Goal: Find specific page/section: Find specific page/section

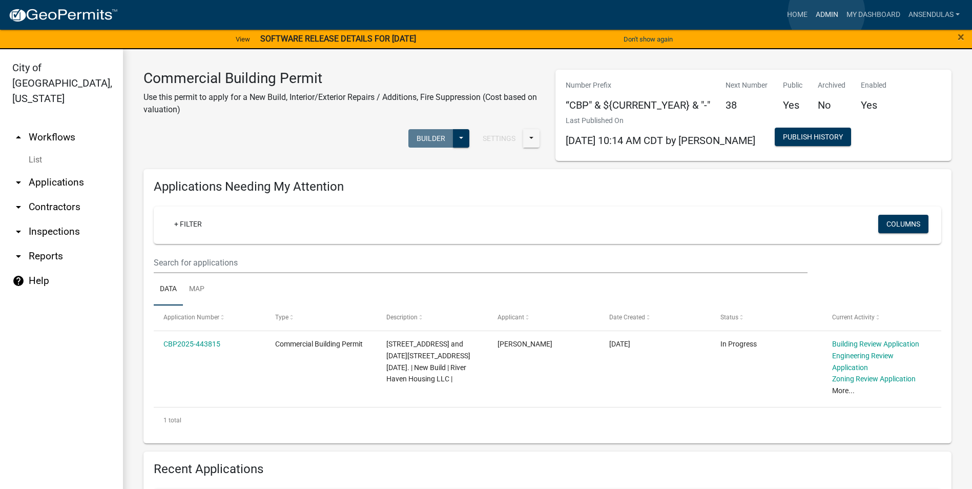
click at [826, 12] on link "Admin" at bounding box center [826, 14] width 31 height 19
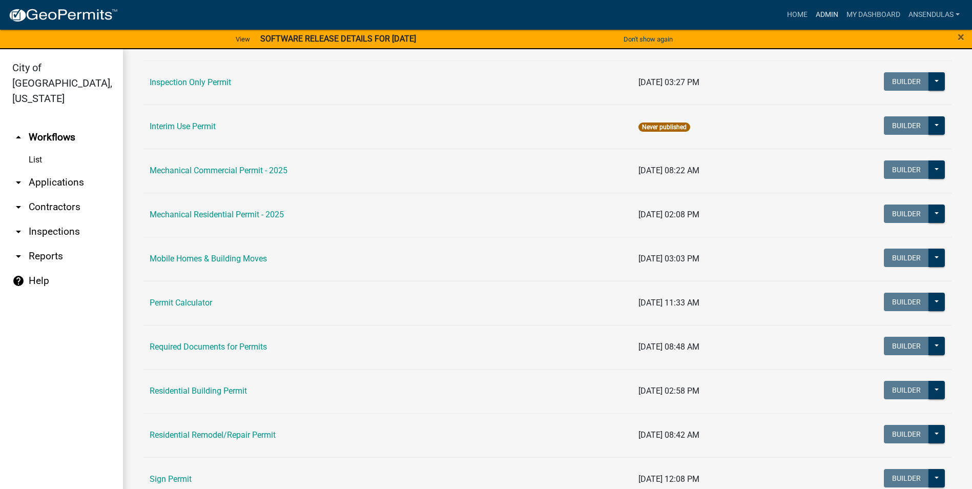
scroll to position [512, 0]
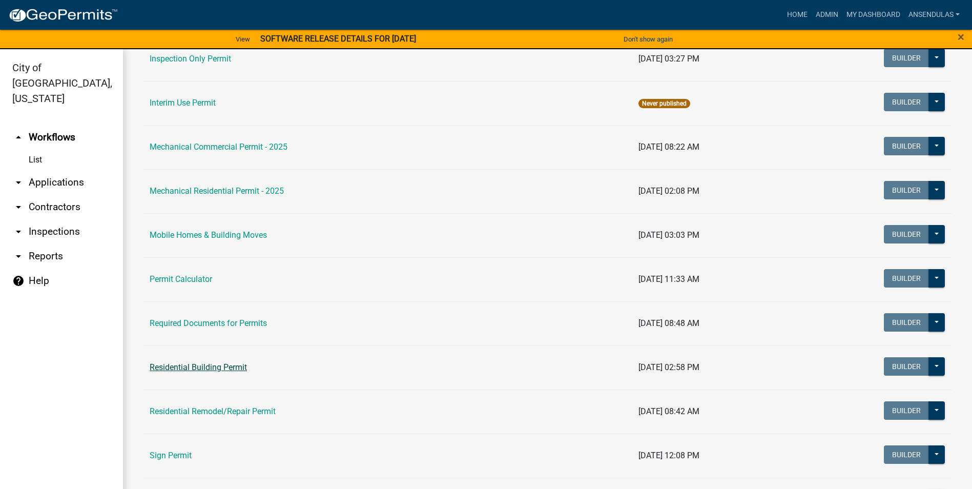
click at [217, 369] on link "Residential Building Permit" at bounding box center [198, 367] width 97 height 10
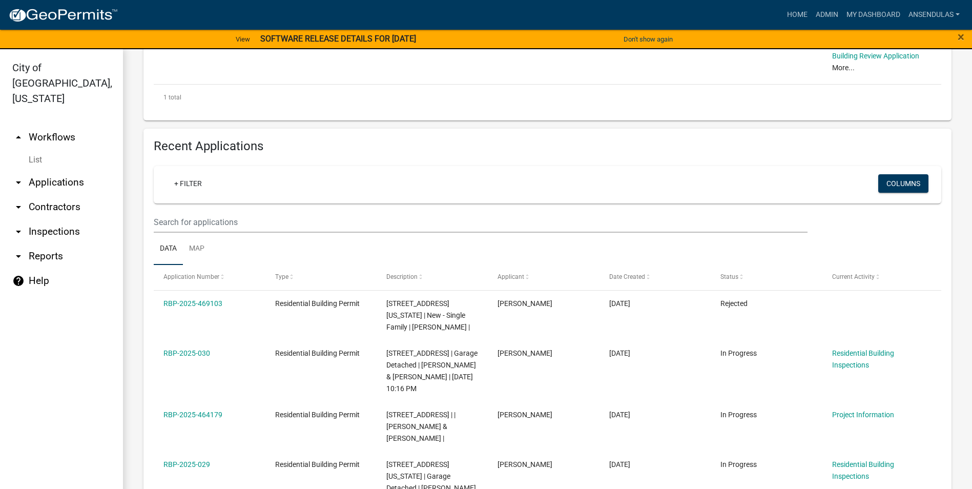
scroll to position [512, 0]
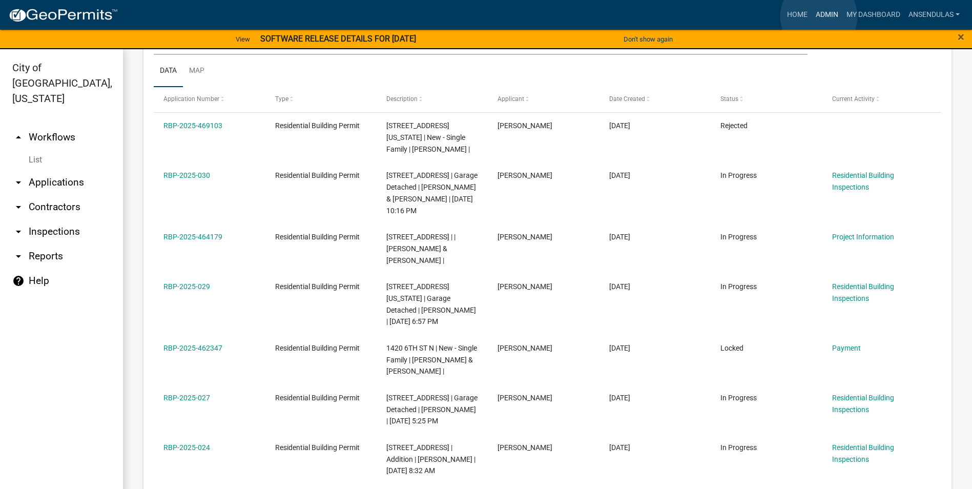
click at [818, 16] on link "Admin" at bounding box center [826, 14] width 31 height 19
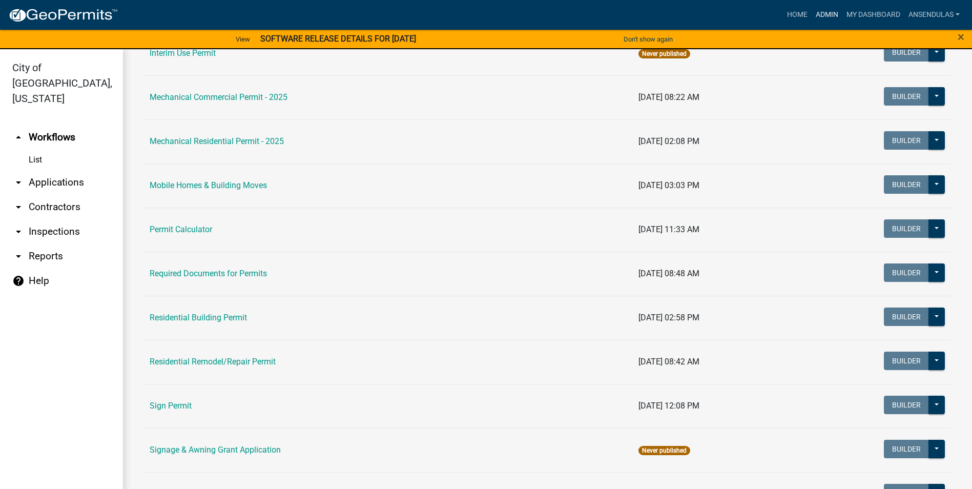
scroll to position [563, 0]
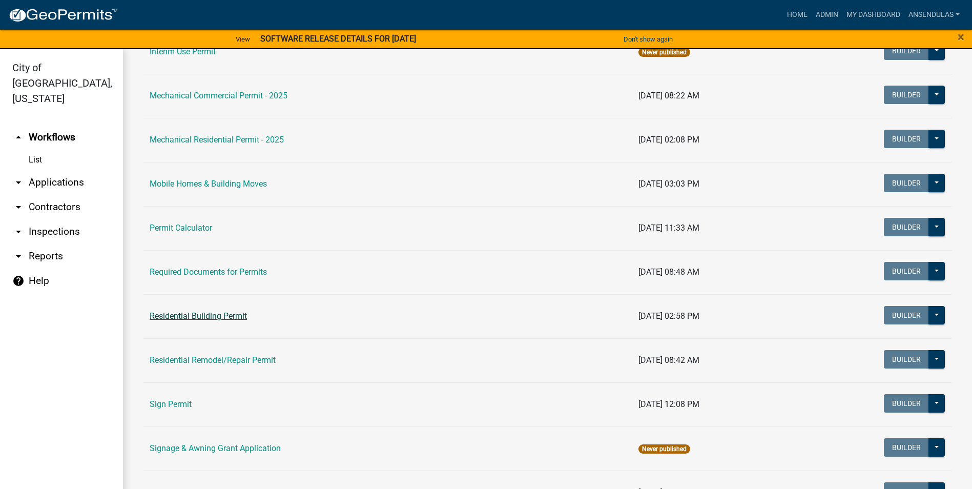
click at [197, 317] on link "Residential Building Permit" at bounding box center [198, 316] width 97 height 10
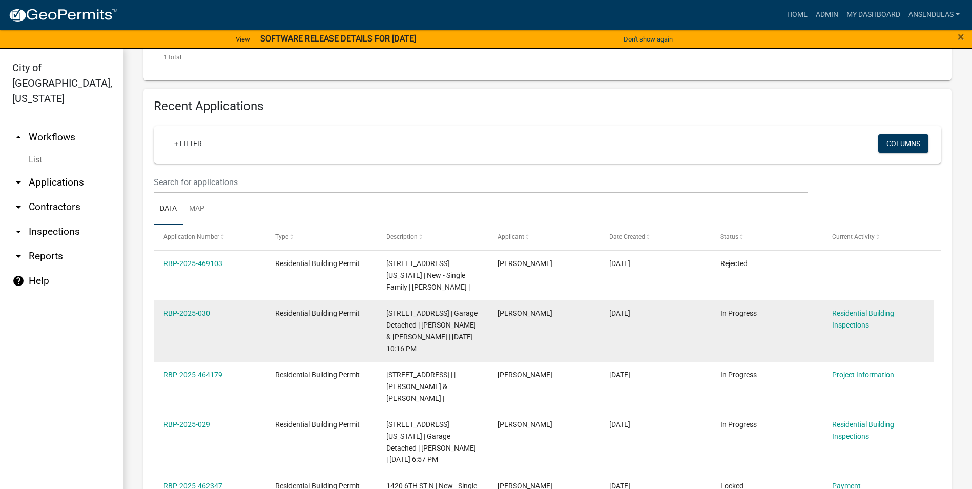
scroll to position [410, 0]
